Goal: Transaction & Acquisition: Purchase product/service

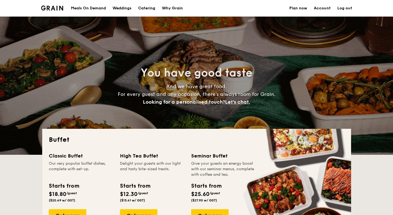
select select
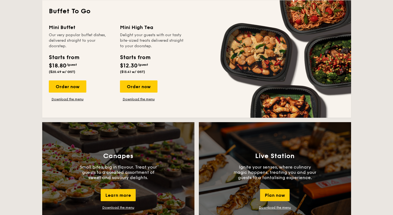
scroll to position [374, 0]
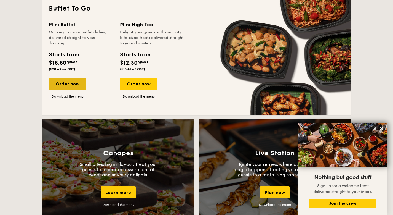
click at [68, 82] on div "Order now" at bounding box center [68, 83] width 38 height 12
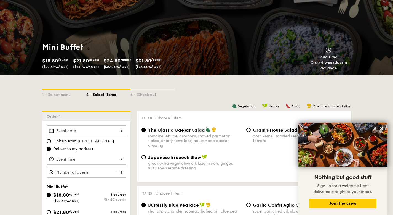
scroll to position [84, 0]
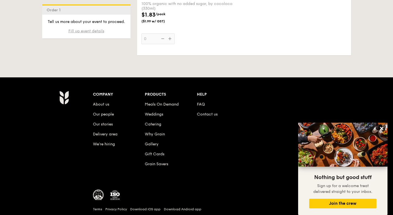
click at [100, 32] on span "Fill up event details" at bounding box center [86, 31] width 36 height 5
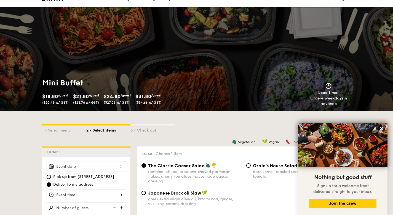
scroll to position [0, 0]
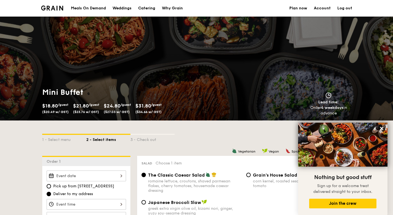
click at [307, 8] on link "Plan now" at bounding box center [298, 8] width 18 height 17
click at [146, 9] on div "Catering" at bounding box center [146, 8] width 17 height 17
select select
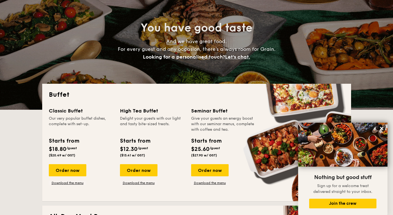
scroll to position [66, 0]
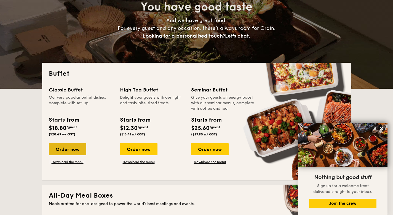
click at [69, 148] on div "Order now" at bounding box center [68, 149] width 38 height 12
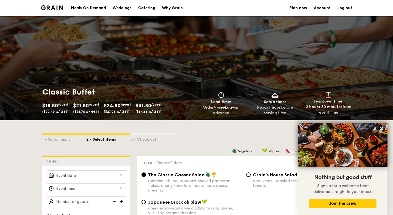
scroll to position [66, 0]
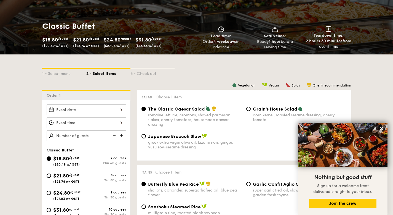
click at [85, 113] on div at bounding box center [86, 109] width 79 height 11
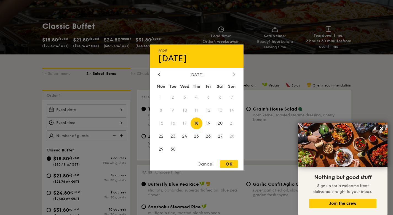
click at [232, 74] on div at bounding box center [234, 74] width 5 height 5
click at [222, 122] on span "18" at bounding box center [220, 123] width 12 height 12
click at [226, 162] on div "OK" at bounding box center [229, 163] width 18 height 7
type input "[DATE]"
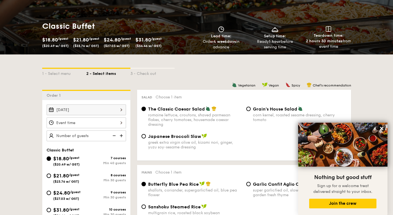
click at [82, 124] on div at bounding box center [86, 122] width 79 height 11
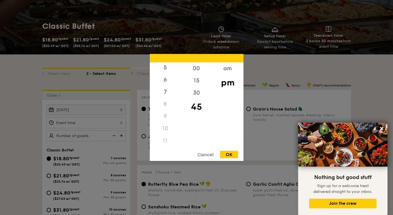
scroll to position [65, 0]
drag, startPoint x: 165, startPoint y: 101, endPoint x: 165, endPoint y: 80, distance: 21.0
click at [165, 80] on div "12 1 2 3 4 5 6 7 8 9 10 11" at bounding box center [165, 104] width 31 height 84
click at [165, 80] on div "6" at bounding box center [165, 82] width 31 height 16
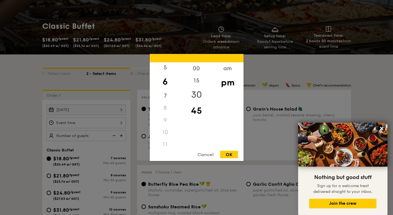
click at [200, 90] on div "30" at bounding box center [196, 95] width 31 height 16
click at [199, 68] on div "00" at bounding box center [196, 70] width 31 height 16
click at [231, 154] on div "OK" at bounding box center [229, 154] width 18 height 7
type input "6:00PM"
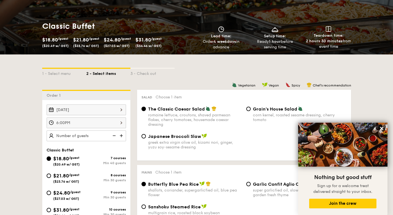
click at [121, 136] on img at bounding box center [122, 135] width 8 height 10
click at [116, 135] on img at bounding box center [113, 135] width 8 height 10
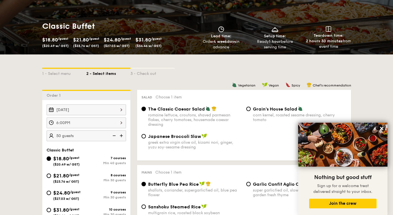
click at [115, 134] on img at bounding box center [113, 135] width 8 height 10
type input "40 guests"
click at [115, 134] on img at bounding box center [113, 135] width 8 height 10
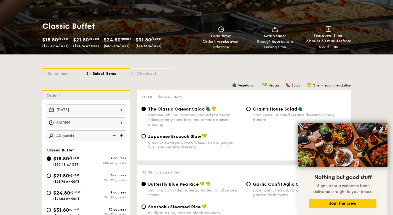
click at [114, 136] on img at bounding box center [113, 135] width 8 height 10
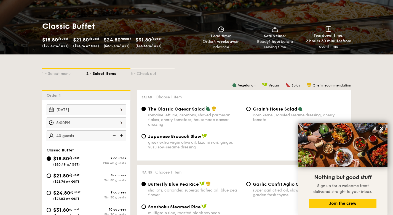
click at [114, 136] on img at bounding box center [113, 135] width 8 height 10
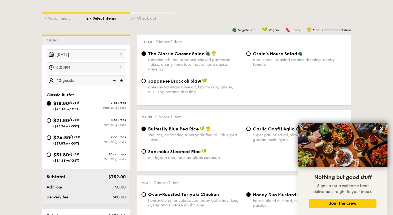
scroll to position [128, 0]
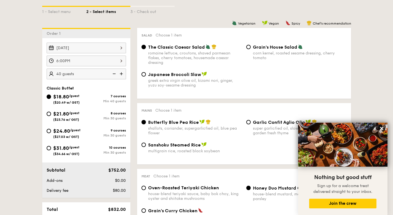
click at [69, 120] on span "($23.76 w/ GST)" at bounding box center [66, 119] width 26 height 4
click at [51, 116] on input "$21.80 /guest ($23.76 w/ GST) 8 courses Min 30 guests" at bounding box center [49, 113] width 4 height 4
radio input "true"
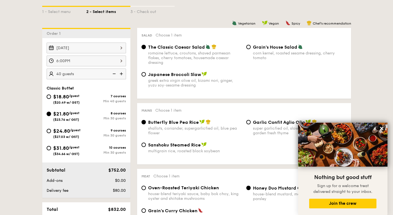
radio input "true"
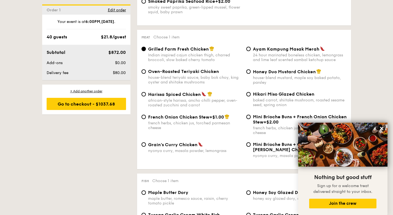
scroll to position [421, 0]
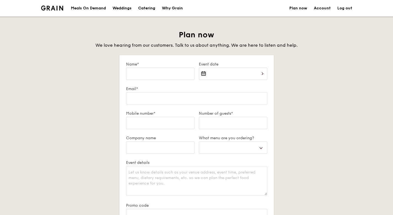
select select
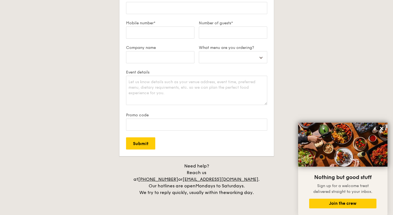
scroll to position [90, 0]
drag, startPoint x: 261, startPoint y: 172, endPoint x: 203, endPoint y: 172, distance: 58.5
click at [203, 172] on div "Need help? Reach us at +65 3163 5335 or concierge@grain.com.sg . Our hotlines a…" at bounding box center [197, 179] width 138 height 33
copy div "concierge@grain.com.sg ."
